Goal: Task Accomplishment & Management: Manage account settings

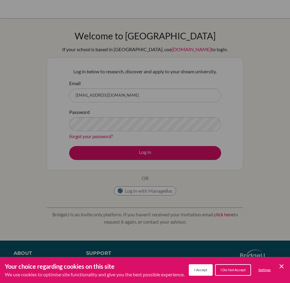
click at [197, 267] on span "I Accept" at bounding box center [201, 269] width 13 height 5
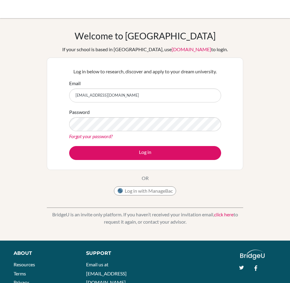
click at [120, 116] on div "Password Forgot your password?" at bounding box center [145, 123] width 152 height 31
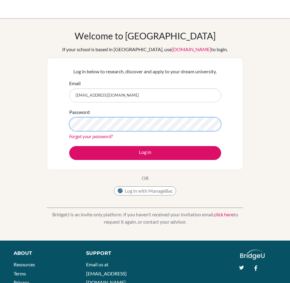
click at [69, 146] on button "Log in" at bounding box center [145, 153] width 152 height 14
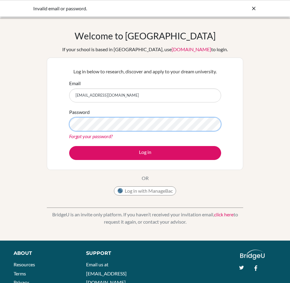
click at [69, 146] on button "Log in" at bounding box center [145, 153] width 152 height 14
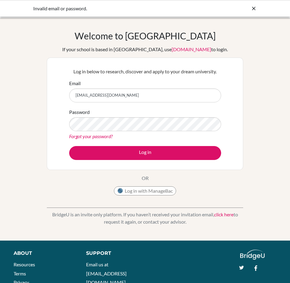
click at [94, 136] on link "Forgot your password?" at bounding box center [91, 136] width 44 height 6
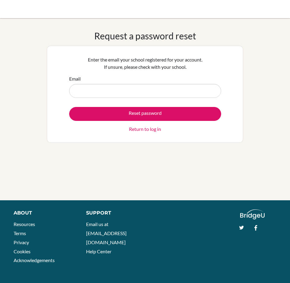
click at [95, 92] on input "Email" at bounding box center [145, 91] width 152 height 14
type input "waltonm@stpaulsschool.org.uk"
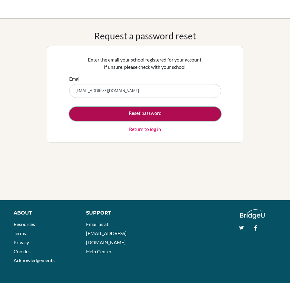
click at [114, 116] on button "Reset password" at bounding box center [145, 114] width 152 height 14
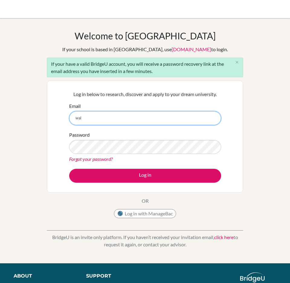
type input "[EMAIL_ADDRESS][DOMAIN_NAME]"
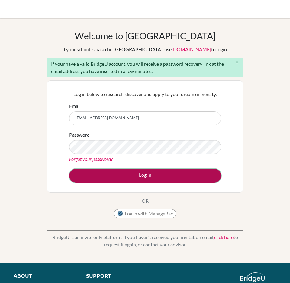
click at [120, 180] on button "Log in" at bounding box center [145, 176] width 152 height 14
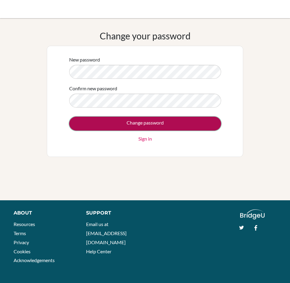
click at [101, 125] on input "Change password" at bounding box center [145, 123] width 152 height 14
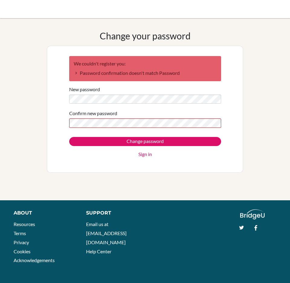
click at [69, 137] on input "Change password" at bounding box center [145, 141] width 152 height 9
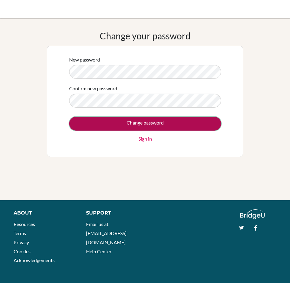
click at [87, 125] on input "Change password" at bounding box center [145, 123] width 152 height 14
